Goal: Task Accomplishment & Management: Use online tool/utility

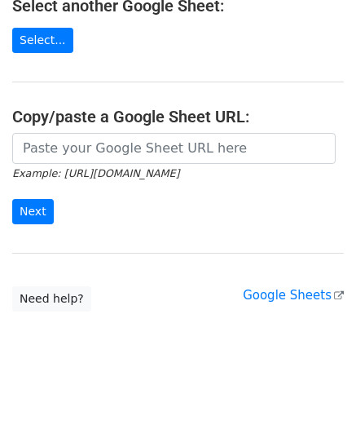
scroll to position [207, 0]
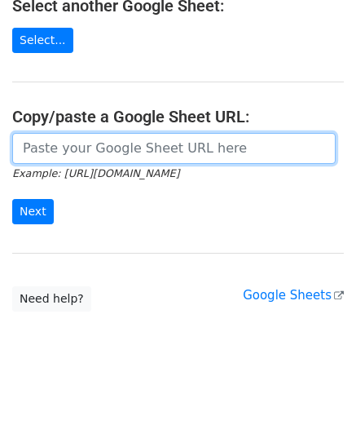
click at [112, 150] on input "url" at bounding box center [174, 148] width 324 height 31
paste input "https://docs.google.com/spreadsheets/d/1rZTjQs4d59sbi54NeaLK9hBGVBbIIqoxzffgT6W…"
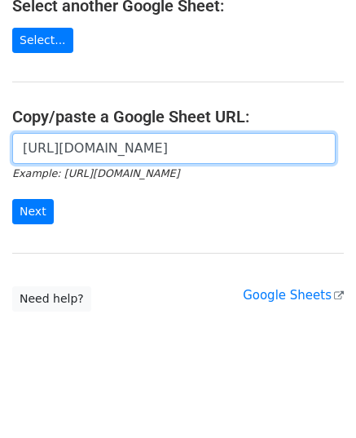
scroll to position [0, 350]
type input "https://docs.google.com/spreadsheets/d/1rZTjQs4d59sbi54NeaLK9hBGVBbIIqoxzffgT6W…"
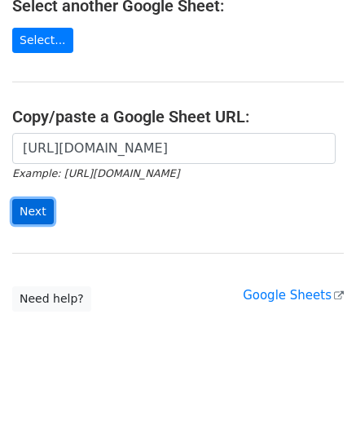
click at [42, 208] on input "Next" at bounding box center [33, 211] width 42 height 25
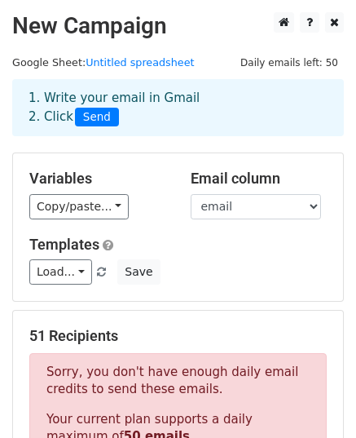
click at [86, 268] on span "Load... No templates saved" at bounding box center [69, 271] width 80 height 15
click at [78, 271] on link "Load..." at bounding box center [60, 271] width 63 height 25
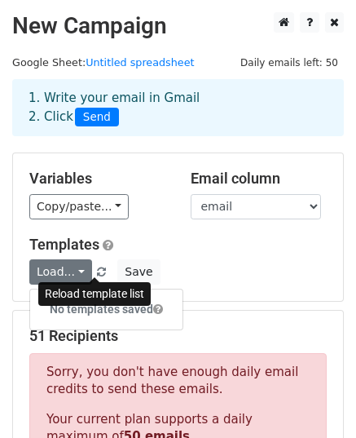
click at [97, 269] on span at bounding box center [101, 272] width 9 height 11
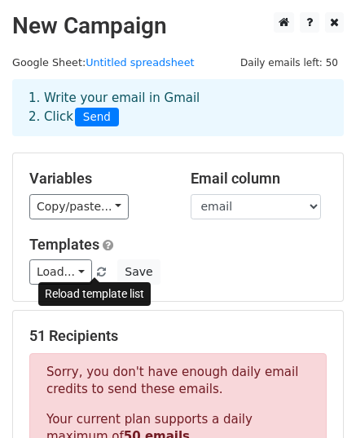
click at [97, 267] on span at bounding box center [101, 272] width 9 height 11
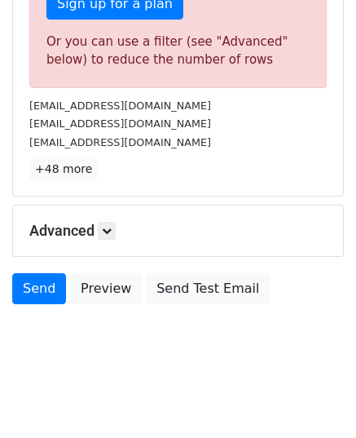
scroll to position [166, 0]
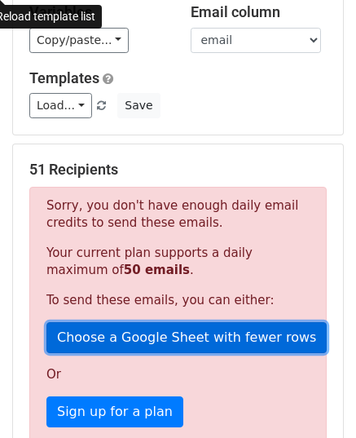
click at [174, 331] on link "Choose a Google Sheet with fewer rows" at bounding box center [186, 337] width 280 height 31
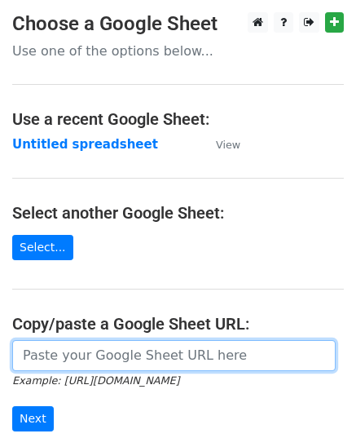
drag, startPoint x: 0, startPoint y: 0, endPoint x: 136, endPoint y: 363, distance: 387.4
click at [136, 363] on input "url" at bounding box center [174, 355] width 324 height 31
paste input "[URL][DOMAIN_NAME]"
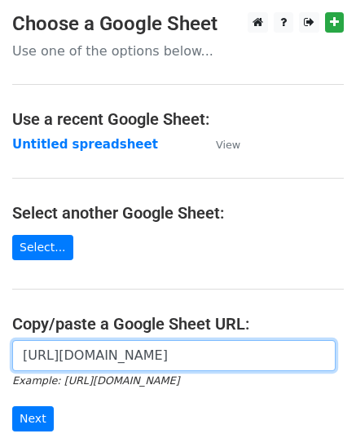
scroll to position [0, 350]
type input "[URL][DOMAIN_NAME]"
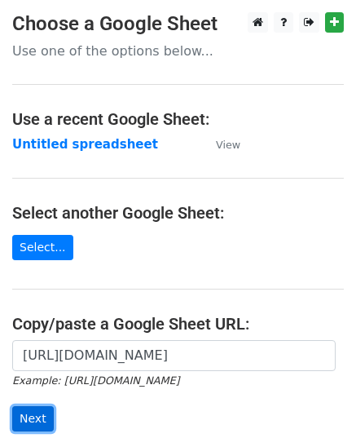
click at [46, 418] on input "Next" at bounding box center [33, 418] width 42 height 25
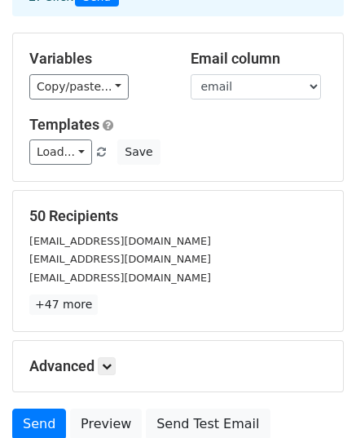
scroll to position [192, 0]
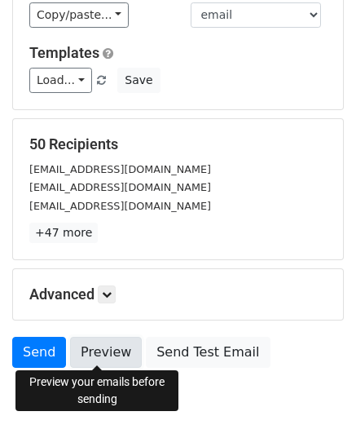
click at [94, 355] on link "Preview" at bounding box center [106, 352] width 72 height 31
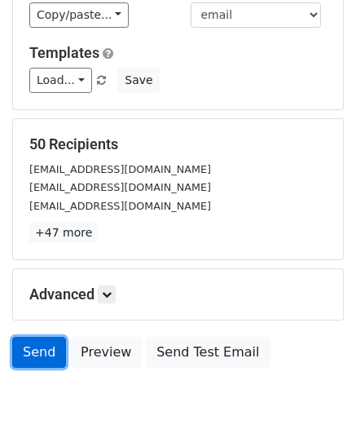
click at [41, 352] on link "Send" at bounding box center [39, 352] width 54 height 31
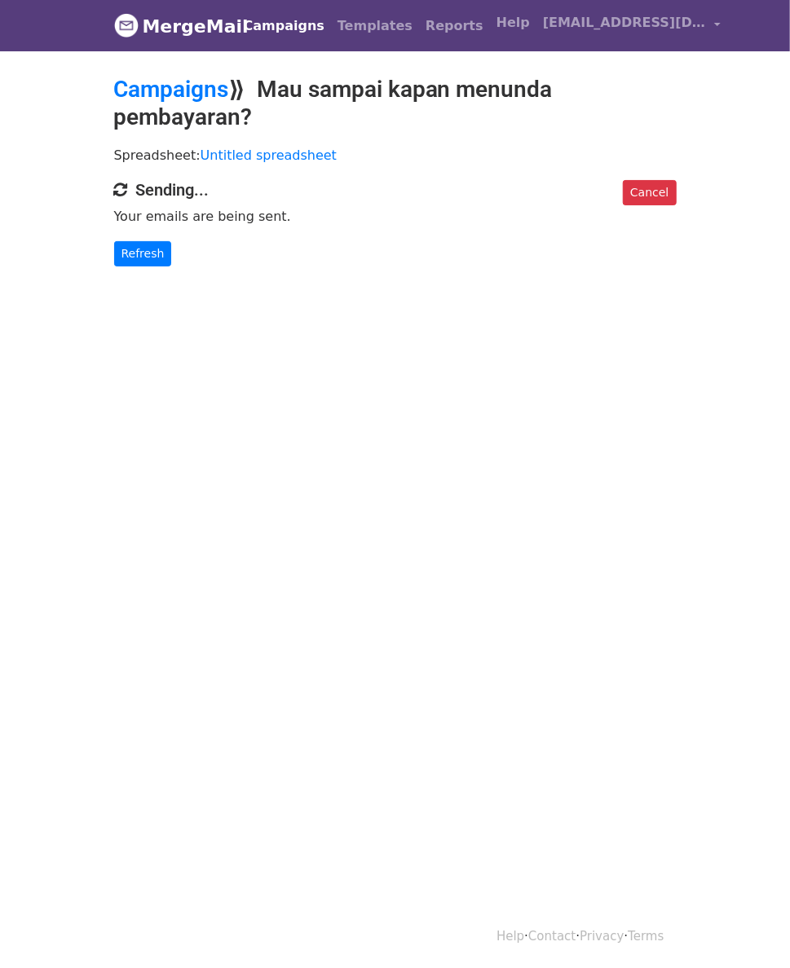
click at [526, 147] on p "Spreadsheet: Untitled spreadsheet" at bounding box center [395, 155] width 562 height 17
click at [102, 208] on div "Cancel Sending... Your emails are being sent. Refresh" at bounding box center [395, 223] width 587 height 86
click at [114, 241] on link "Refresh" at bounding box center [143, 253] width 58 height 25
